Goal: Task Accomplishment & Management: Complete application form

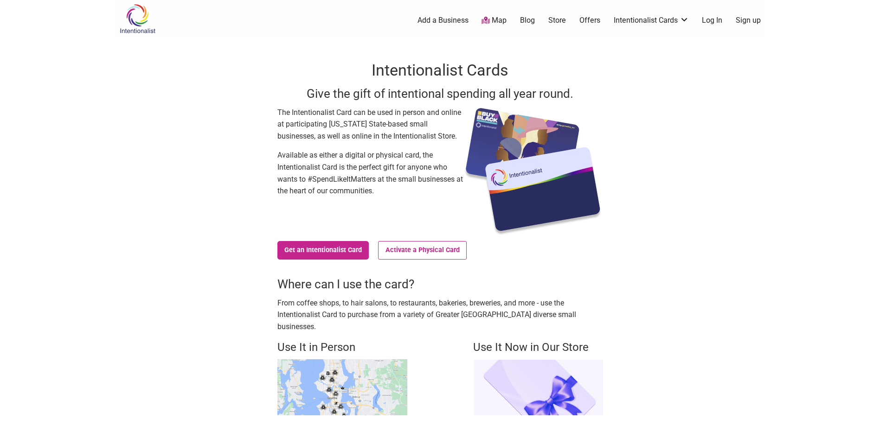
click at [705, 18] on link "Log In" at bounding box center [712, 20] width 20 height 10
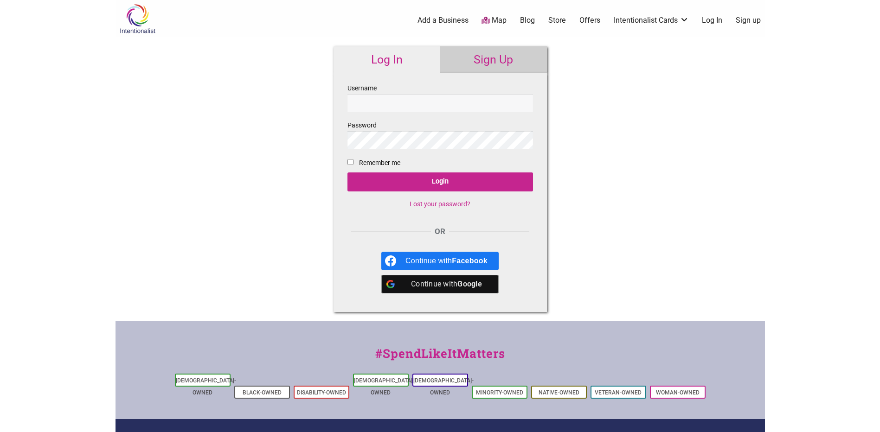
click at [406, 103] on input "Username" at bounding box center [440, 103] width 186 height 18
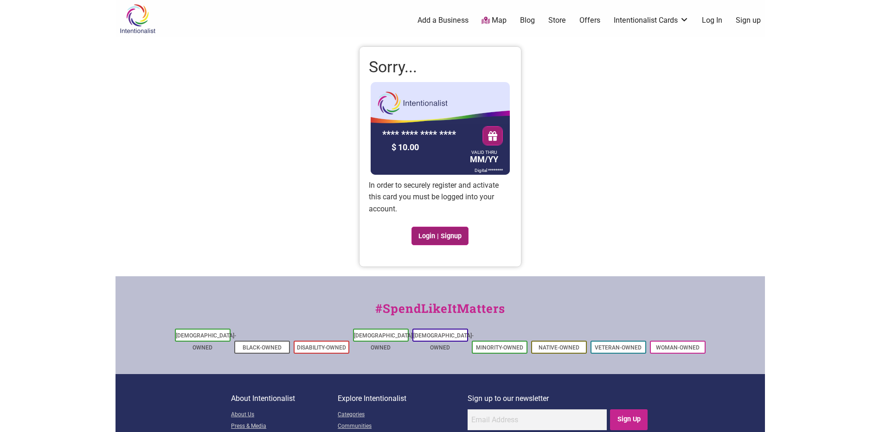
click at [430, 238] on link "Login | Signup" at bounding box center [440, 236] width 58 height 19
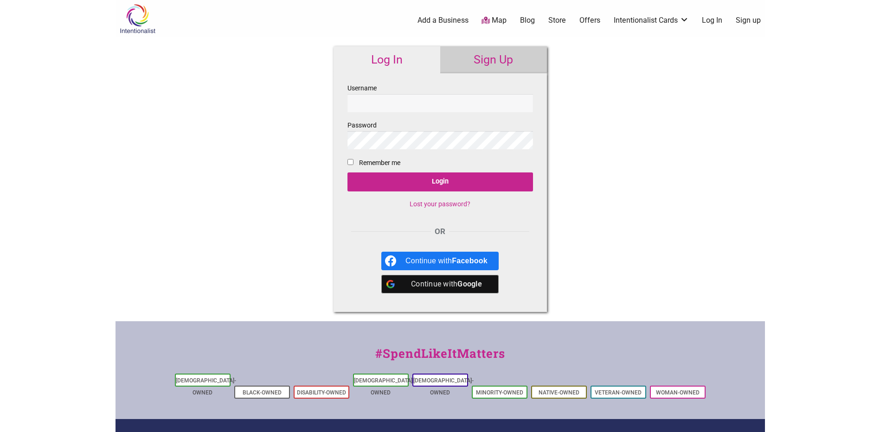
click at [417, 282] on div "Continue with Google" at bounding box center [446, 284] width 82 height 19
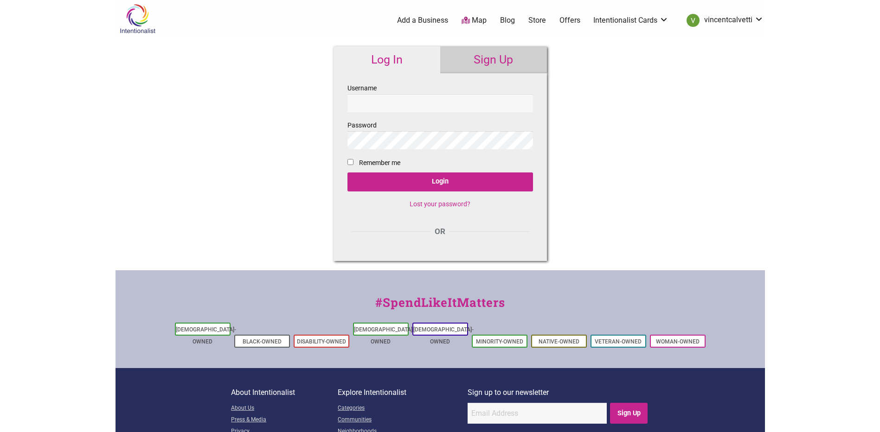
click at [407, 104] on input "Username" at bounding box center [440, 103] width 186 height 18
click at [717, 64] on link "My Cards" at bounding box center [728, 65] width 56 height 11
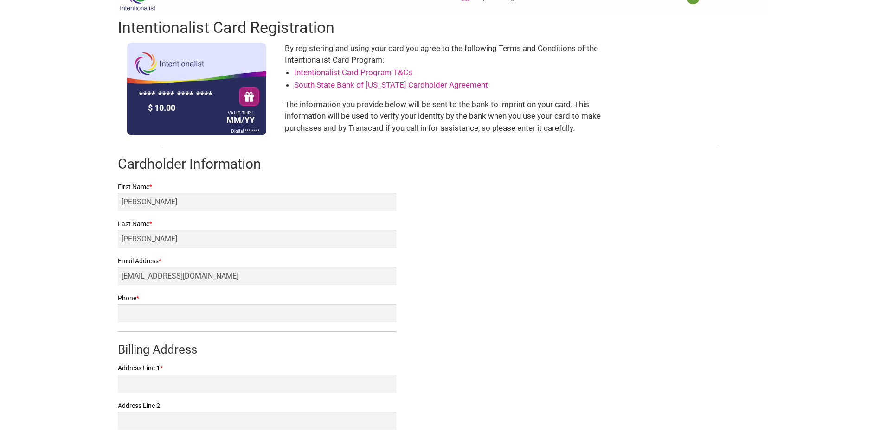
scroll to position [46, 0]
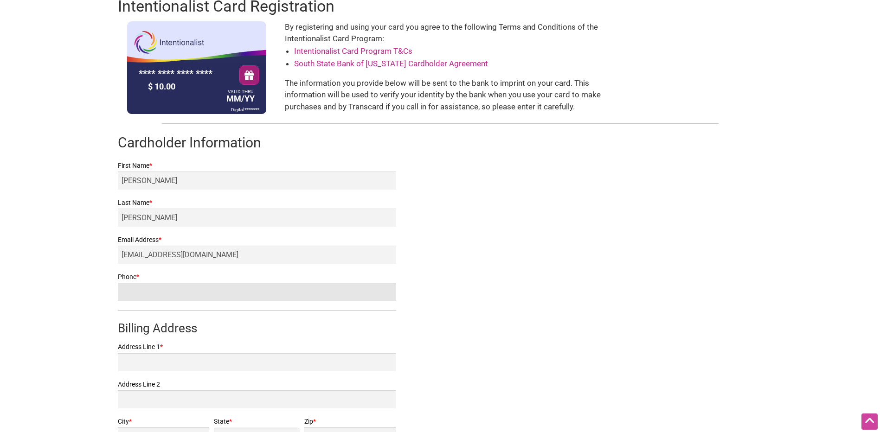
click at [183, 289] on input "Phone *" at bounding box center [257, 292] width 278 height 18
type input "4084099478"
type input "seattle"
select select "WA"
type input "98144"
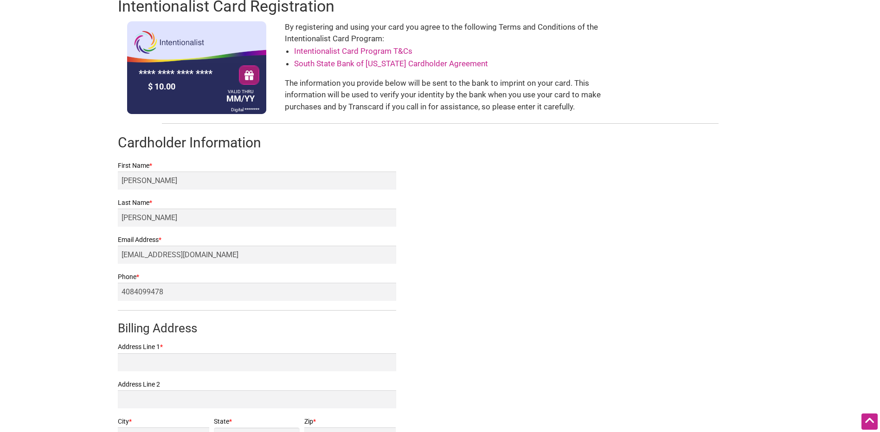
click at [70, 286] on body "× Menu 0 Add a Business Map Blog Store Offers Intentionalist Cards Buy Black Ca…" at bounding box center [440, 170] width 880 height 432
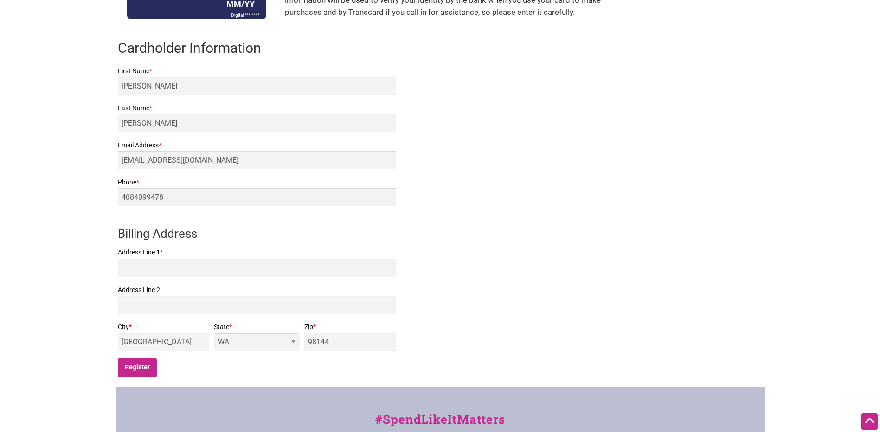
scroll to position [186, 0]
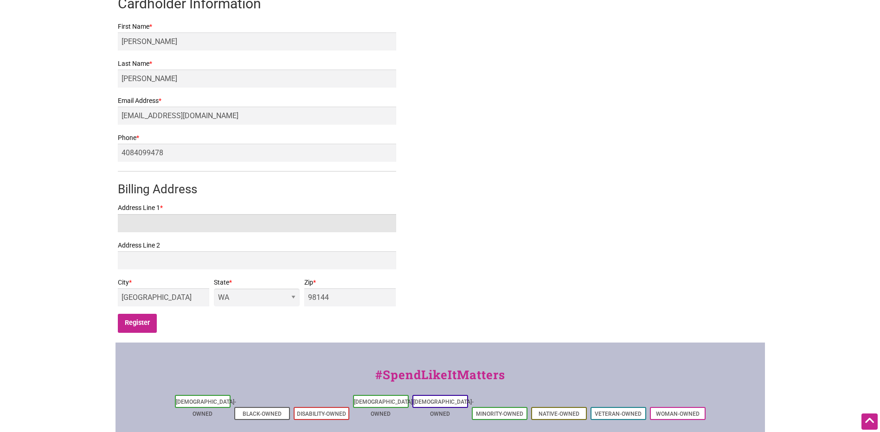
click at [182, 219] on input "Address Line 1 *" at bounding box center [257, 223] width 278 height 18
type input "2201 S jackson st"
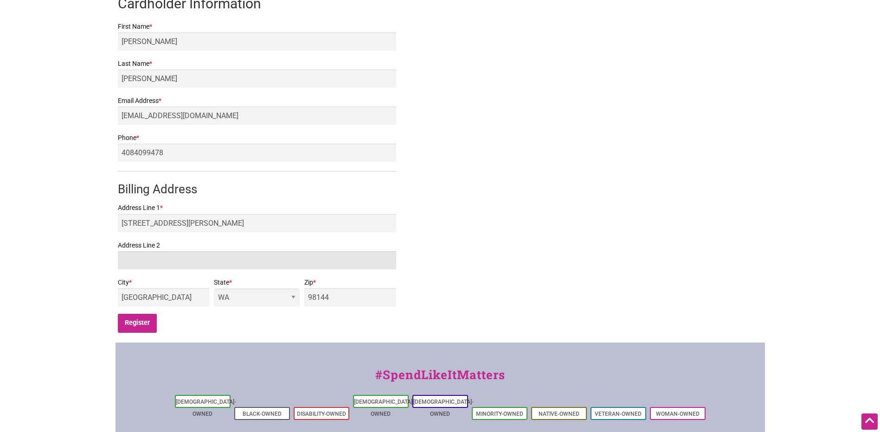
type input "c203"
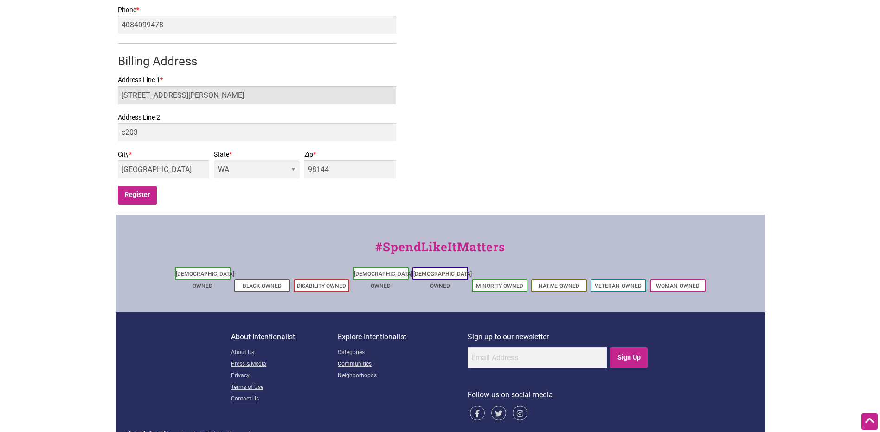
scroll to position [317, 0]
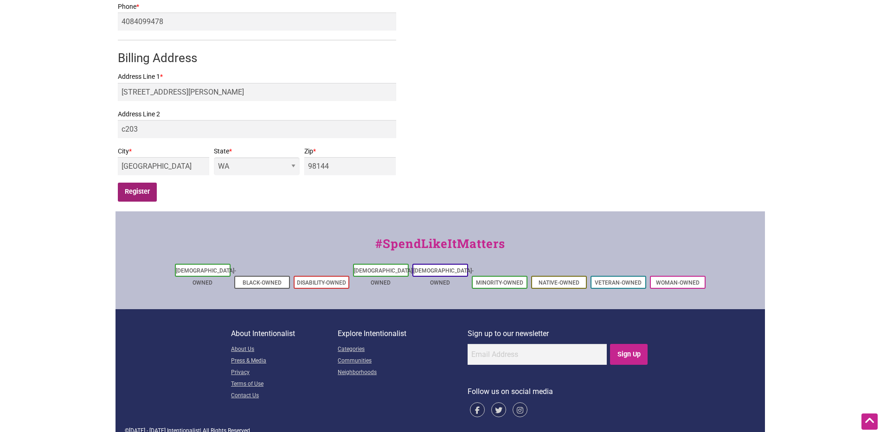
click at [141, 194] on input "Register" at bounding box center [137, 192] width 39 height 19
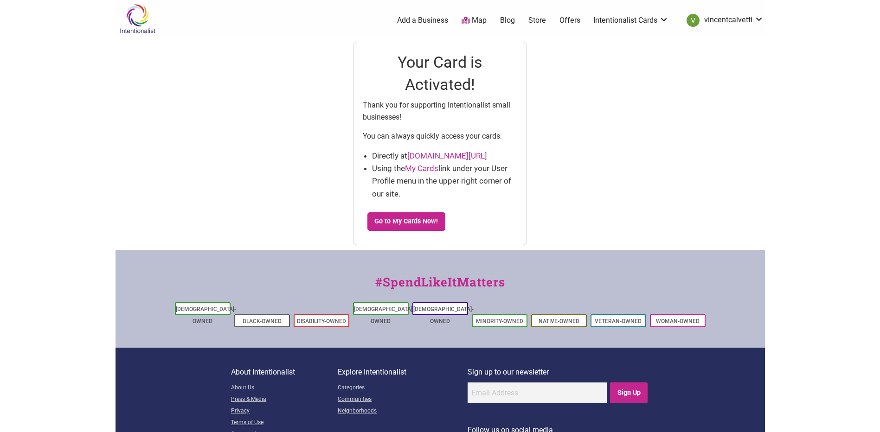
click at [487, 154] on link "[DOMAIN_NAME][URL]" at bounding box center [447, 155] width 80 height 9
